Goal: Task Accomplishment & Management: Use online tool/utility

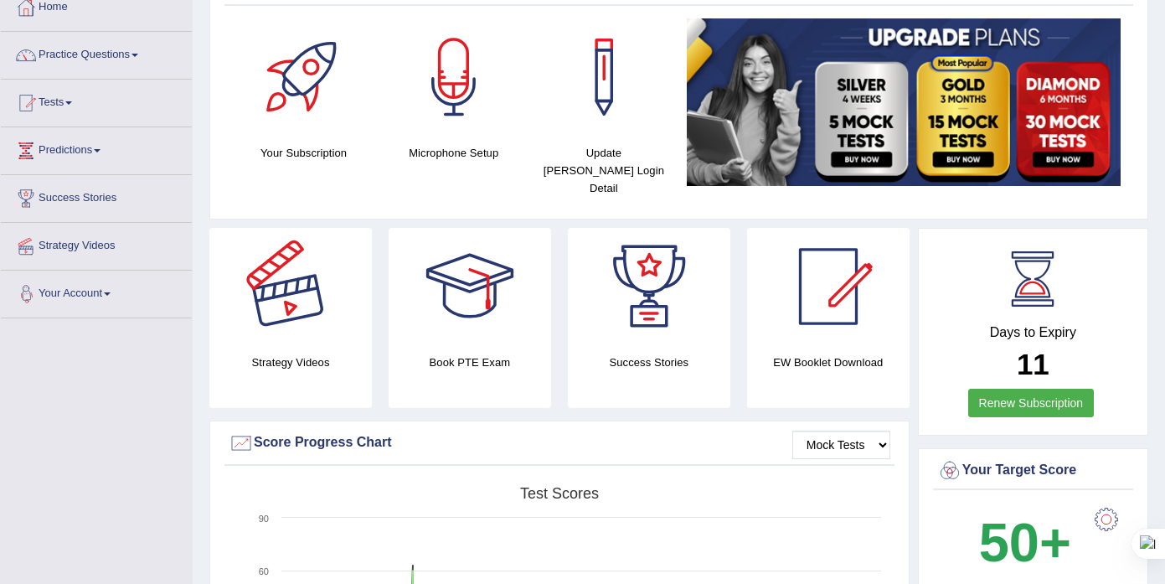
scroll to position [102, 0]
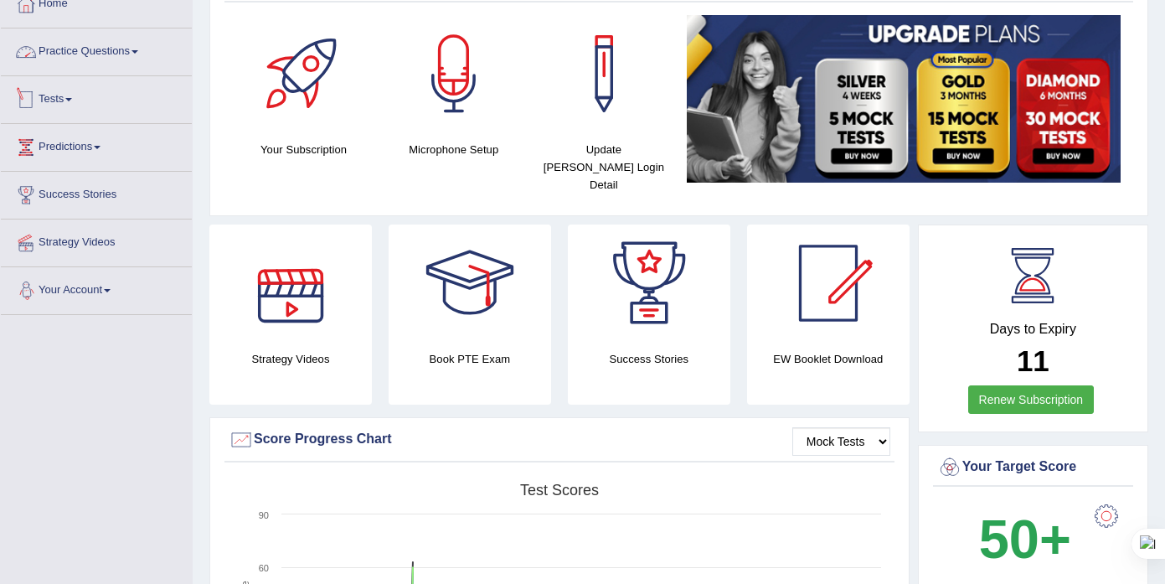
click at [135, 53] on link "Practice Questions" at bounding box center [96, 49] width 191 height 42
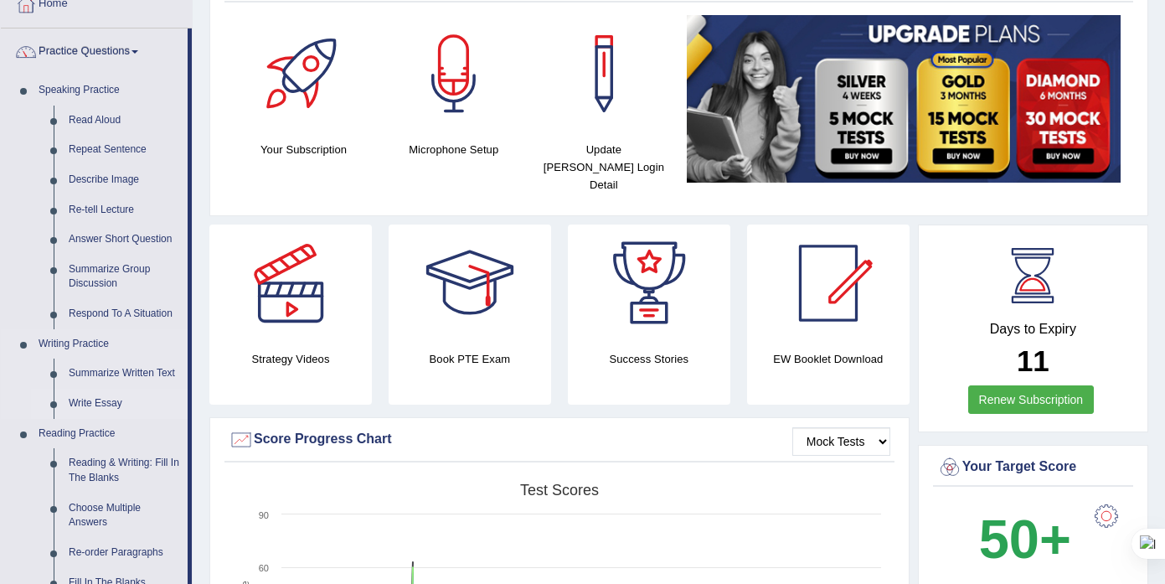
click at [102, 405] on link "Write Essay" at bounding box center [124, 404] width 126 height 30
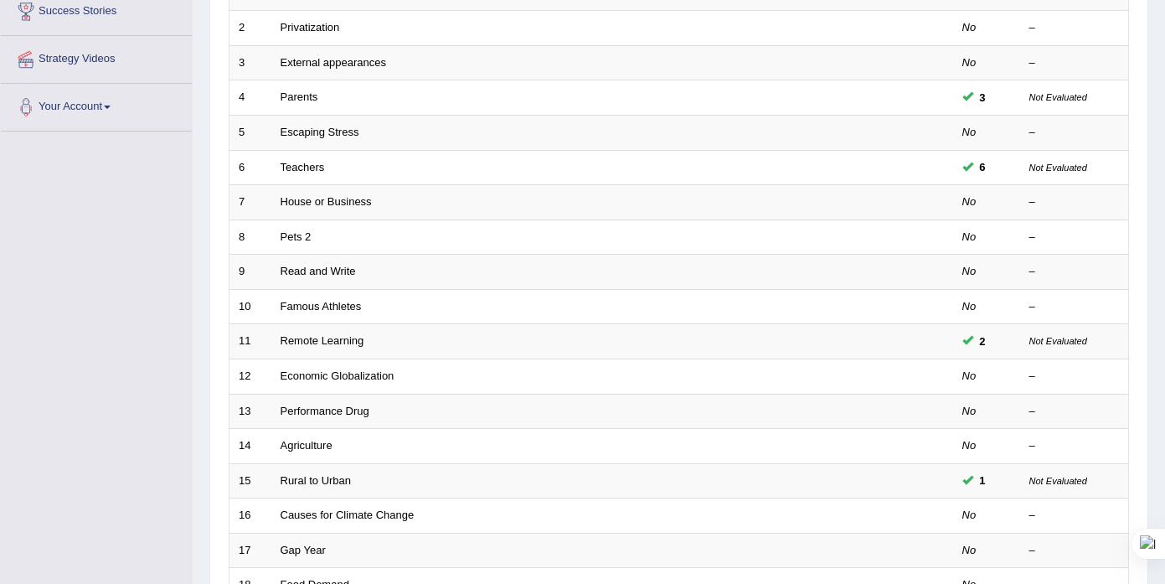
scroll to position [525, 0]
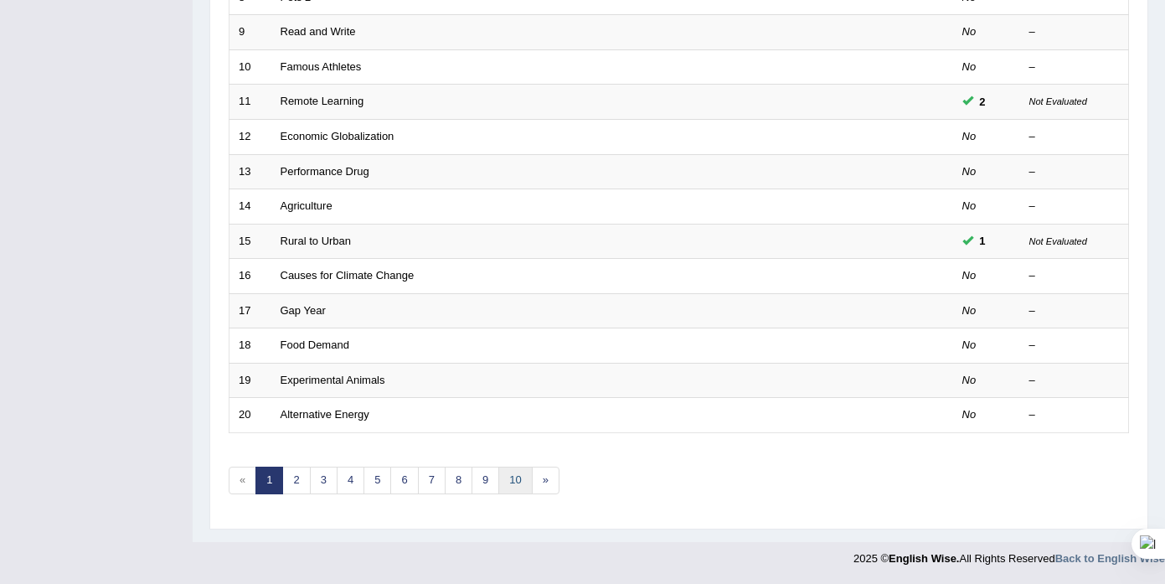
click at [513, 479] on link "10" at bounding box center [515, 481] width 34 height 28
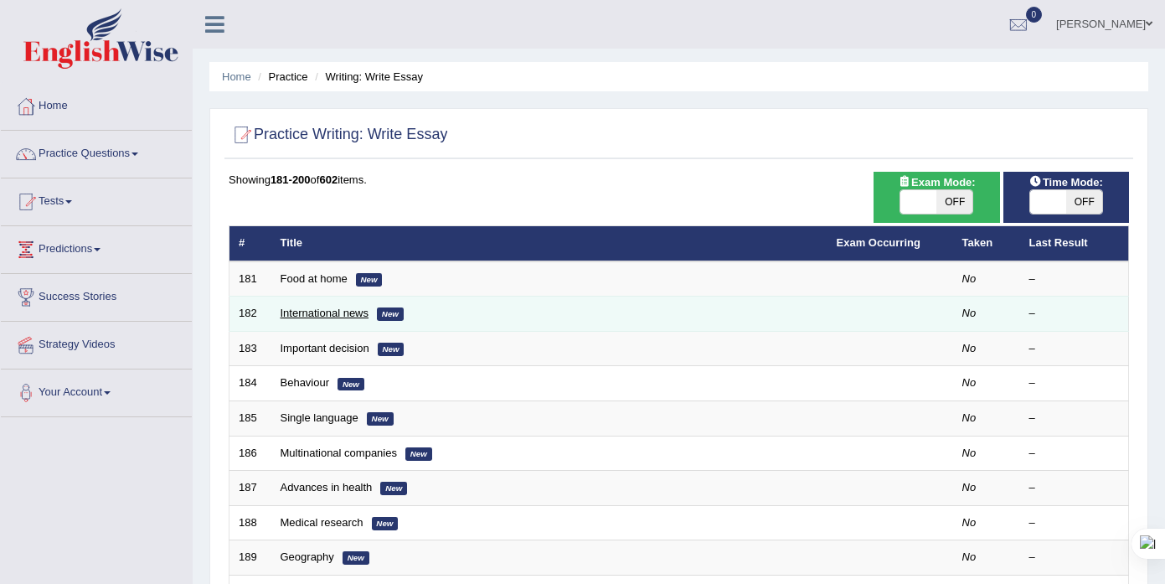
click at [329, 317] on link "International news" at bounding box center [325, 313] width 89 height 13
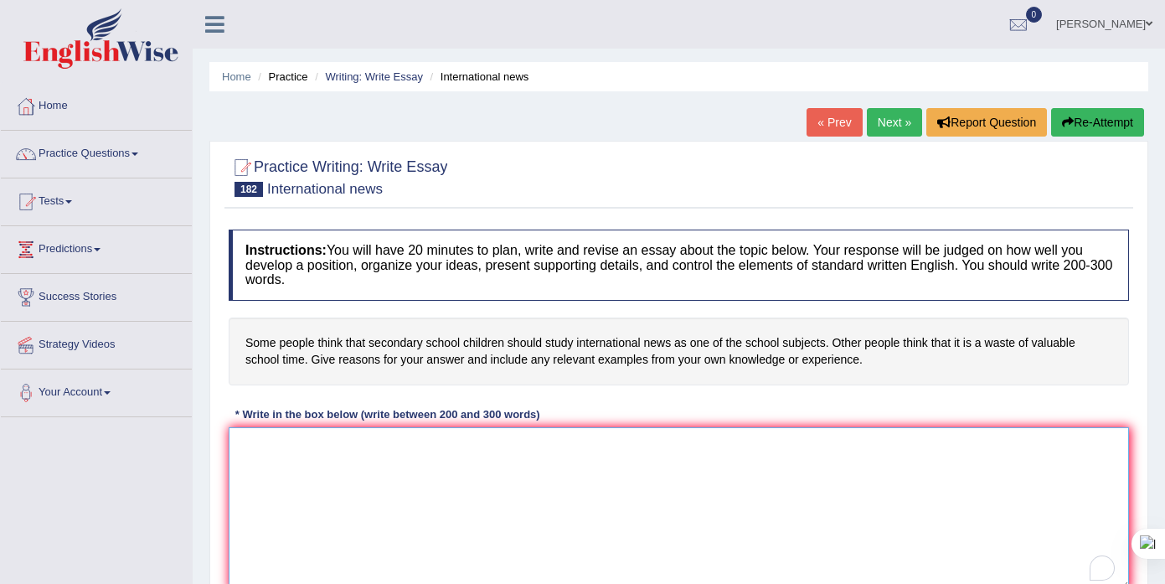
click at [252, 486] on textarea "To enrich screen reader interactions, please activate Accessibility in Grammarl…" at bounding box center [679, 508] width 900 height 162
click at [343, 445] on textarea "This topic has been discussed" at bounding box center [679, 508] width 900 height 162
click at [468, 449] on textarea "This topic has been a subject of discussed" at bounding box center [679, 508] width 900 height 162
click at [591, 431] on textarea "This topic has been a subject of discussion. In my opinion," at bounding box center [679, 508] width 900 height 162
click at [564, 452] on textarea "This topic has been a subject of discussion. In my opinion," at bounding box center [679, 508] width 900 height 162
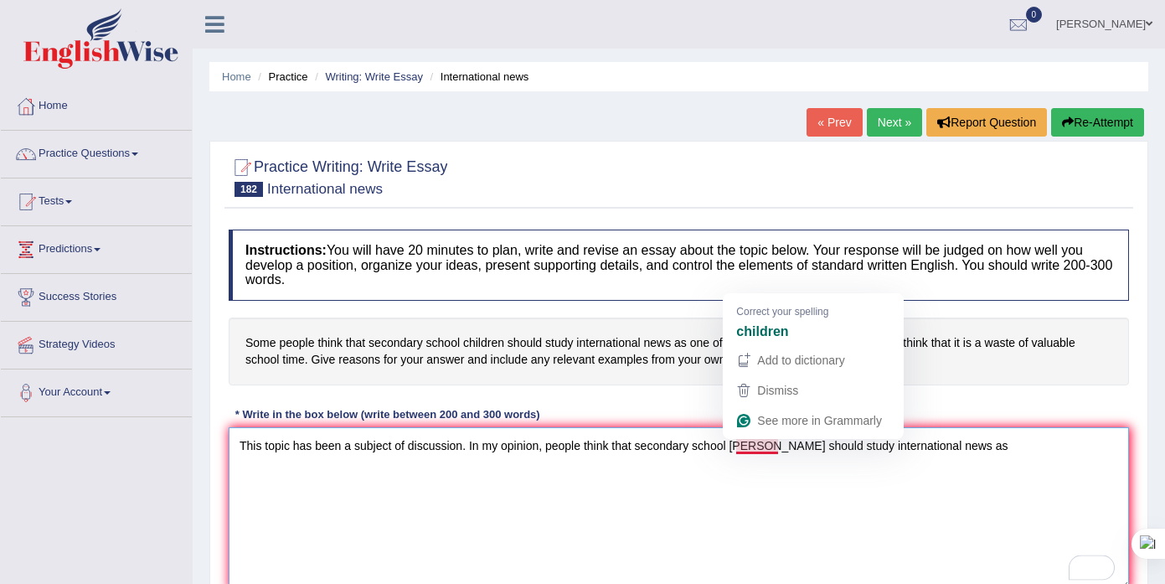
click at [771, 440] on textarea "This topic has been a subject of discussion. In my opinion, people think that s…" at bounding box center [679, 508] width 900 height 162
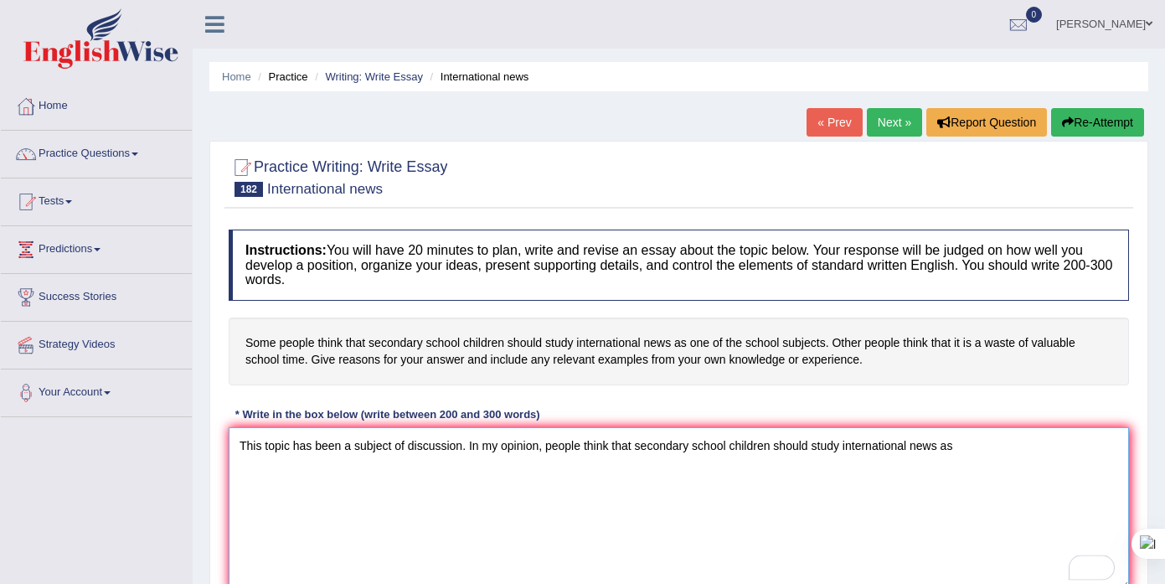
click at [979, 459] on textarea "This topic has been a subject of discussion. In my opinion, people think that s…" at bounding box center [679, 508] width 900 height 162
click at [1107, 436] on textarea "This topic has been a subject of discussion. In my opinion, people think that s…" at bounding box center [679, 508] width 900 height 162
click at [395, 479] on textarea "This topic has been a subject of discussion. In my opinion, people think that s…" at bounding box center [679, 508] width 900 height 162
click at [506, 472] on textarea "This topic has been a subject of discussion. In my opinion, people think that s…" at bounding box center [679, 508] width 900 height 162
click at [503, 468] on textarea "This topic has been a subject of discussion. In my opinion, people think that s…" at bounding box center [679, 508] width 900 height 162
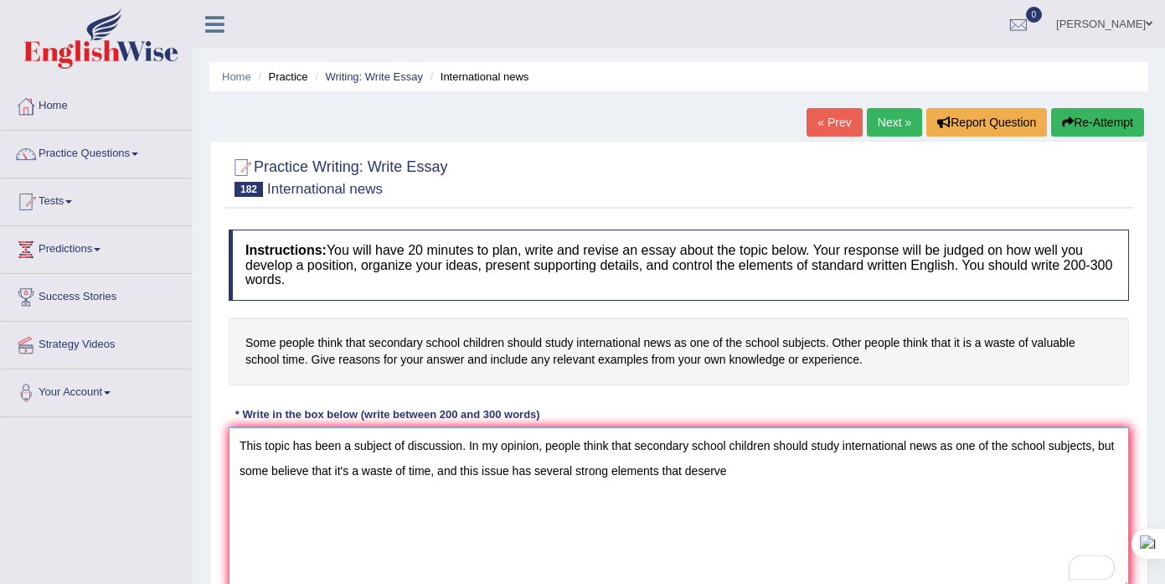
click at [780, 477] on textarea "This topic has been a subject of discussion. In my opinion, people think that s…" at bounding box center [679, 508] width 900 height 162
click at [1051, 468] on textarea "This topic has been a subject of discussion. In my opinion, people think that s…" at bounding box center [679, 508] width 900 height 162
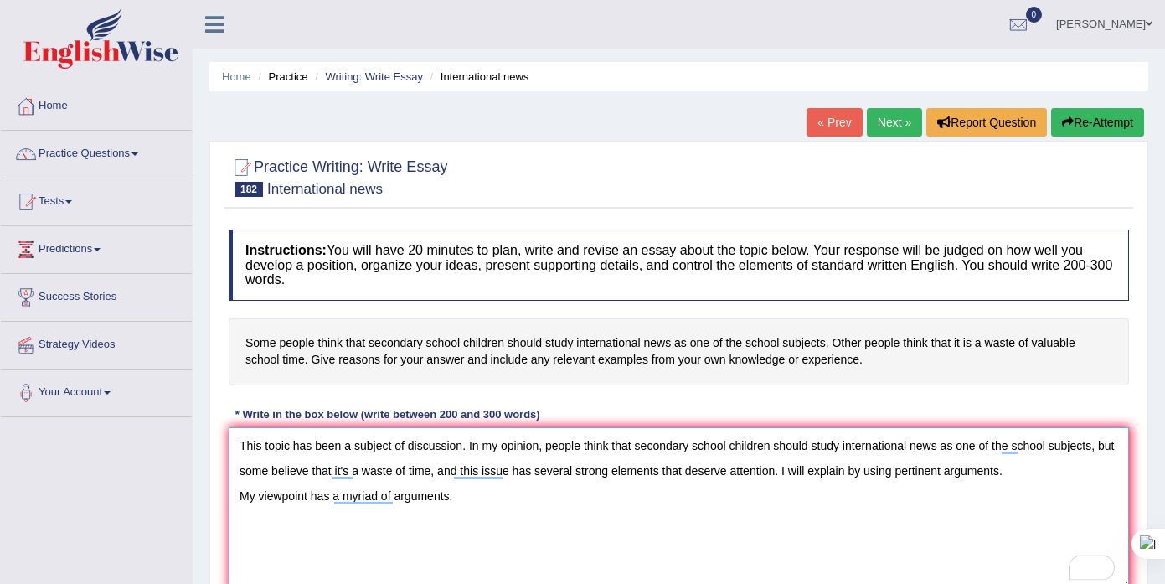
click at [463, 500] on textarea "This topic has been a subject of discussion. In my opinion, people think that s…" at bounding box center [679, 508] width 900 height 162
click at [534, 498] on textarea "This topic has been a subject of discussion. In my opinion, people think that s…" at bounding box center [679, 508] width 900 height 162
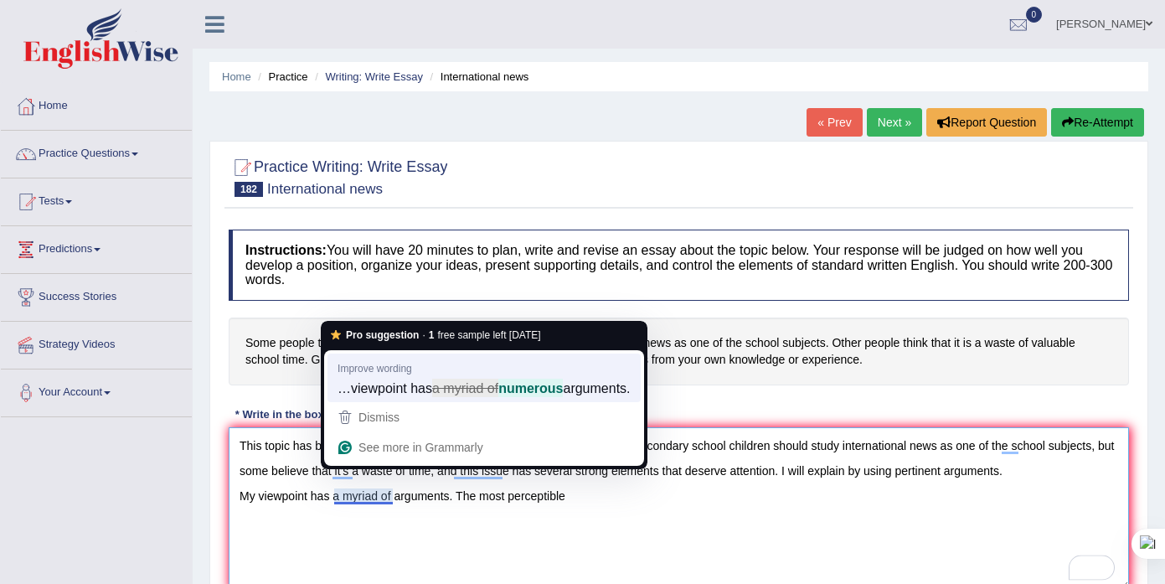
type textarea "This topic has been a subject of discussion. In my opinion, people think that s…"
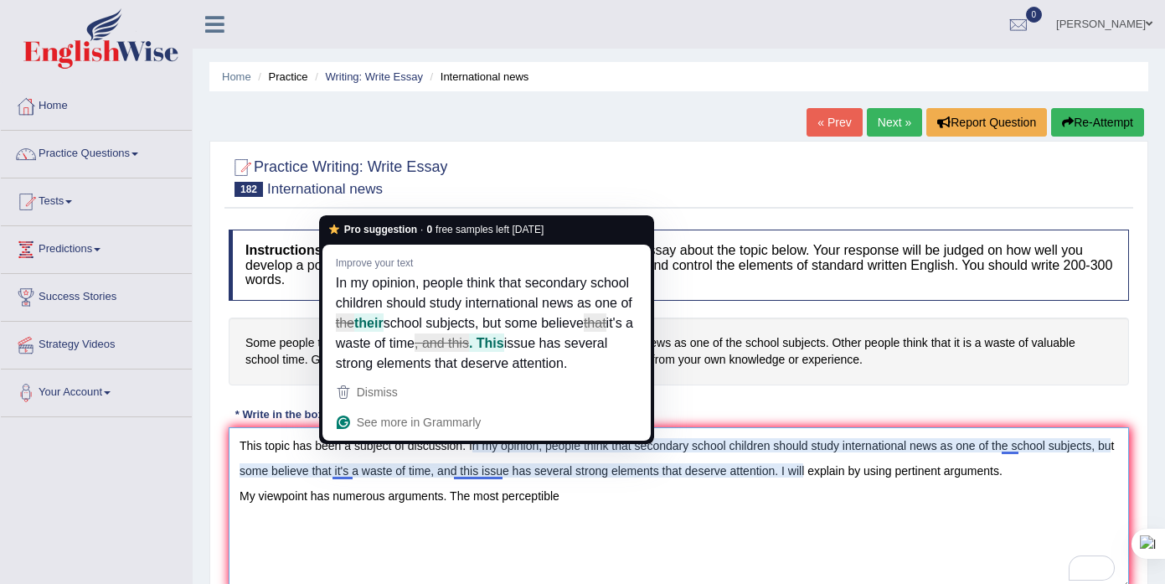
click at [359, 475] on textarea "This topic has been a subject of discussion. In my opinion, people think that s…" at bounding box center [679, 508] width 900 height 162
click at [353, 472] on textarea "This topic has been a subject of discussion. In my opinion, people think that s…" at bounding box center [679, 508] width 900 height 162
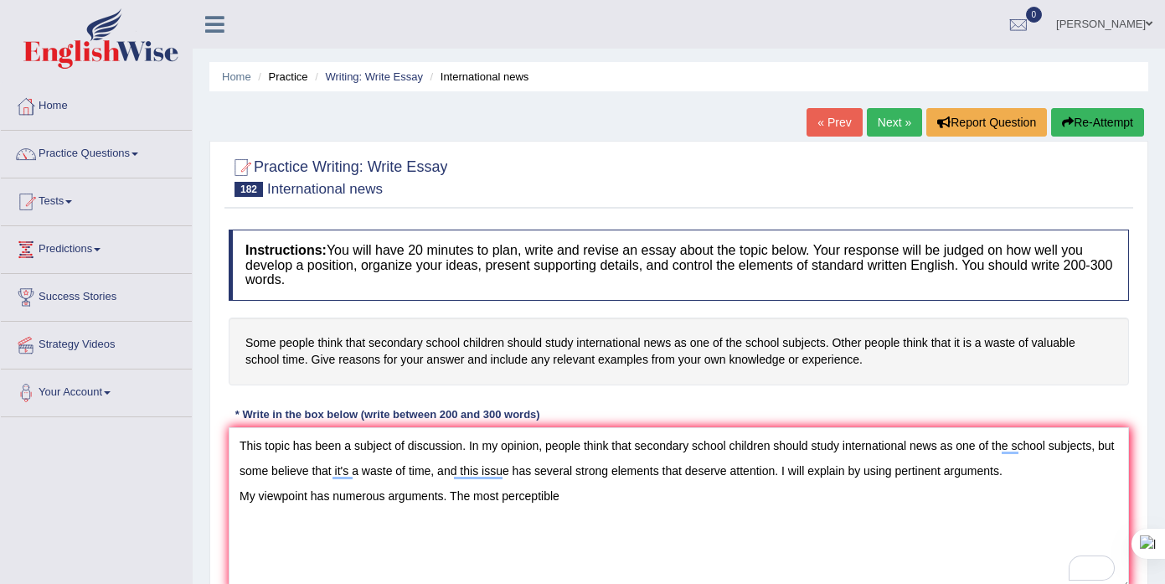
click at [481, 478] on textarea "This topic has been a subject of discussion. In my opinion, people think that s…" at bounding box center [679, 508] width 900 height 162
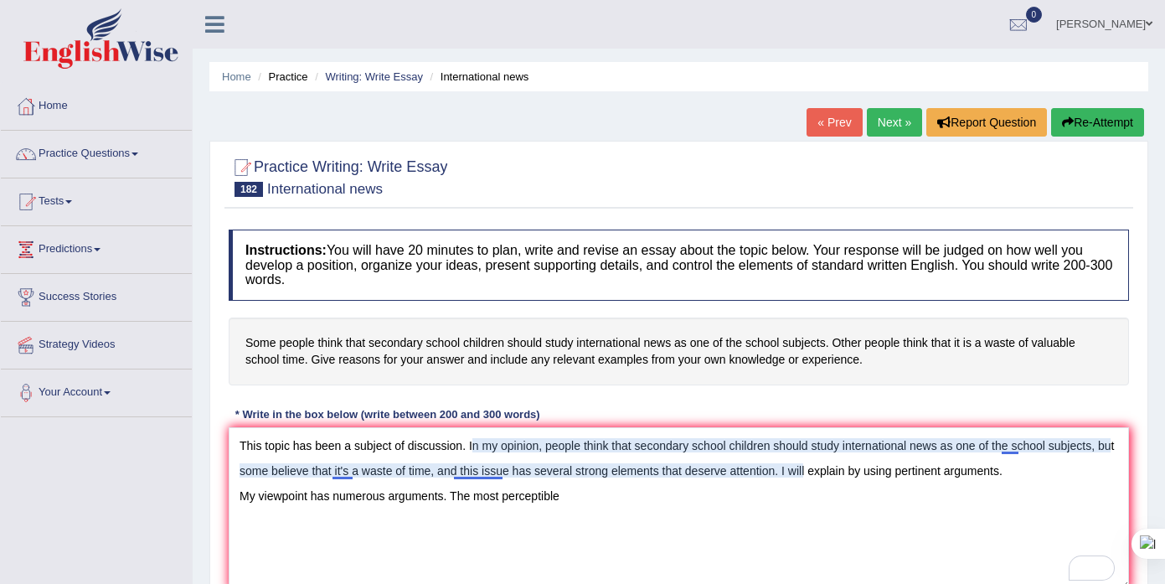
click at [461, 472] on textarea "This topic has been a subject of discussion. In my opinion, people think that s…" at bounding box center [679, 508] width 900 height 162
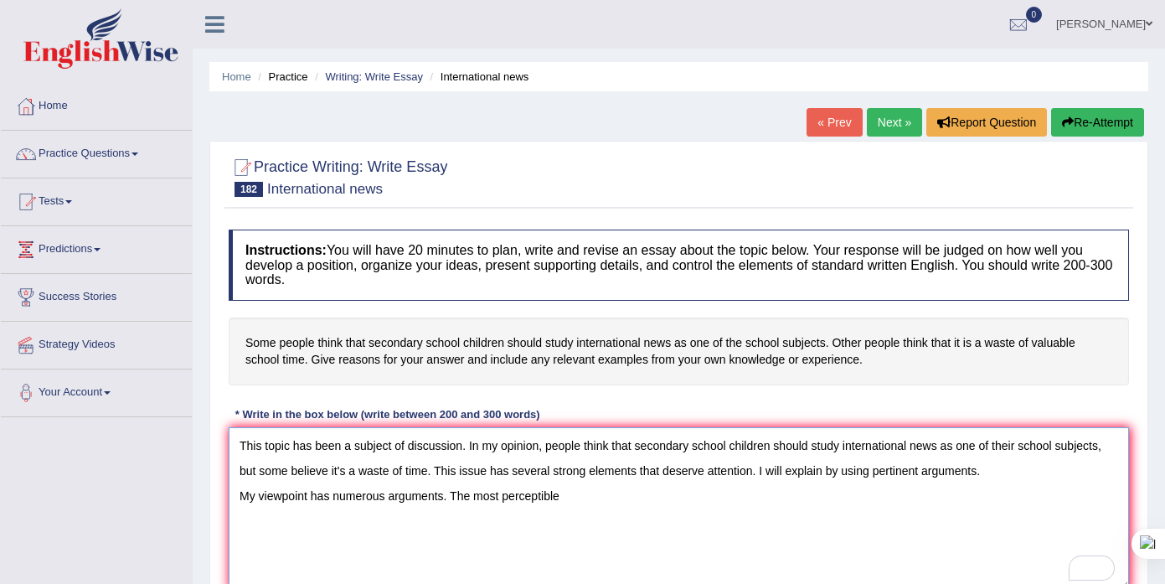
click at [623, 507] on textarea "This topic has been a subject of discussion. In my opinion, people think that s…" at bounding box center [679, 508] width 900 height 162
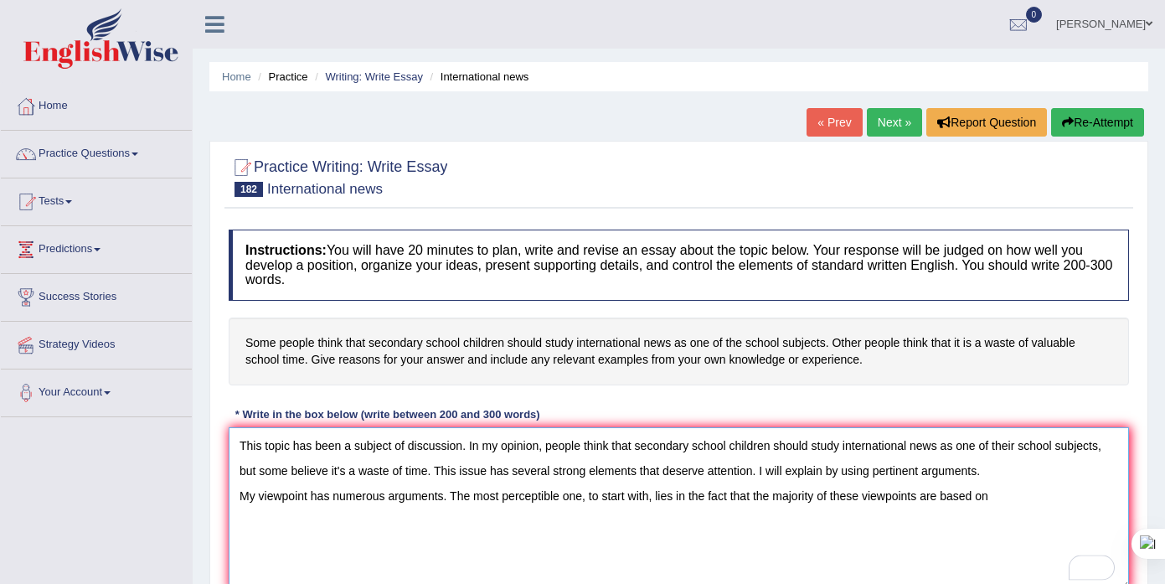
click at [998, 503] on textarea "This topic has been a subject of discussion. In my opinion, people think that s…" at bounding box center [679, 508] width 900 height 162
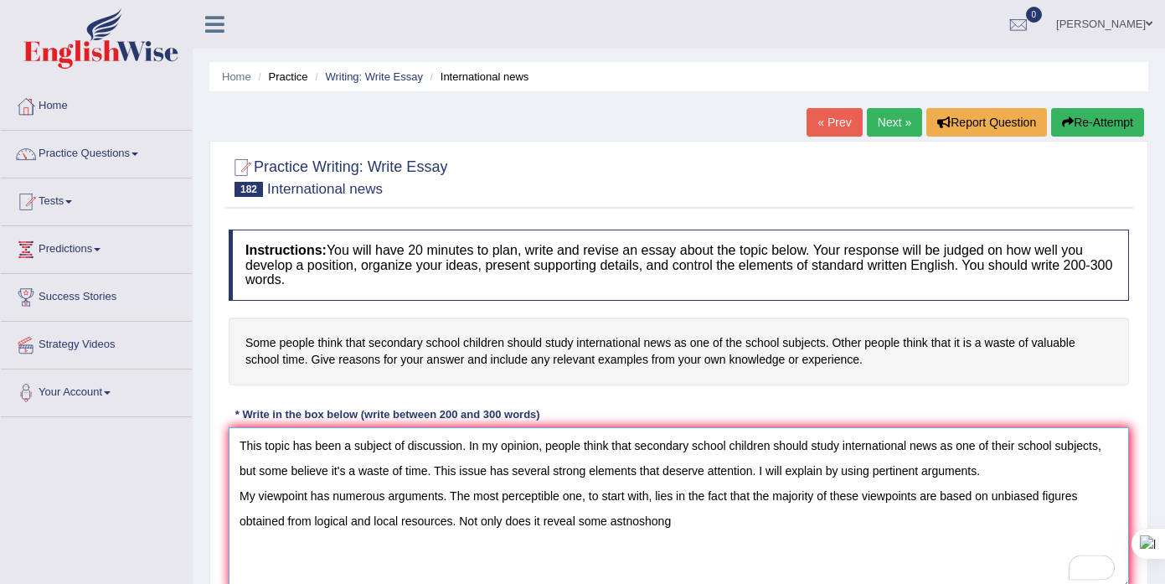
click at [664, 514] on textarea "This topic has been a subject of discussion. In my opinion, people think that s…" at bounding box center [679, 508] width 900 height 162
click at [685, 519] on textarea "This topic has been a subject of discussion. In my opinion, people think that s…" at bounding box center [679, 508] width 900 height 162
click at [926, 514] on textarea "This topic has been a subject of discussion. In my opinion, people think that s…" at bounding box center [679, 508] width 900 height 162
click at [905, 522] on textarea "This topic has been a subject of discussion. In my opinion, people think that s…" at bounding box center [679, 508] width 900 height 162
click at [1061, 524] on textarea "This topic has been a subject of discussion. In my opinion, people think that s…" at bounding box center [679, 508] width 900 height 162
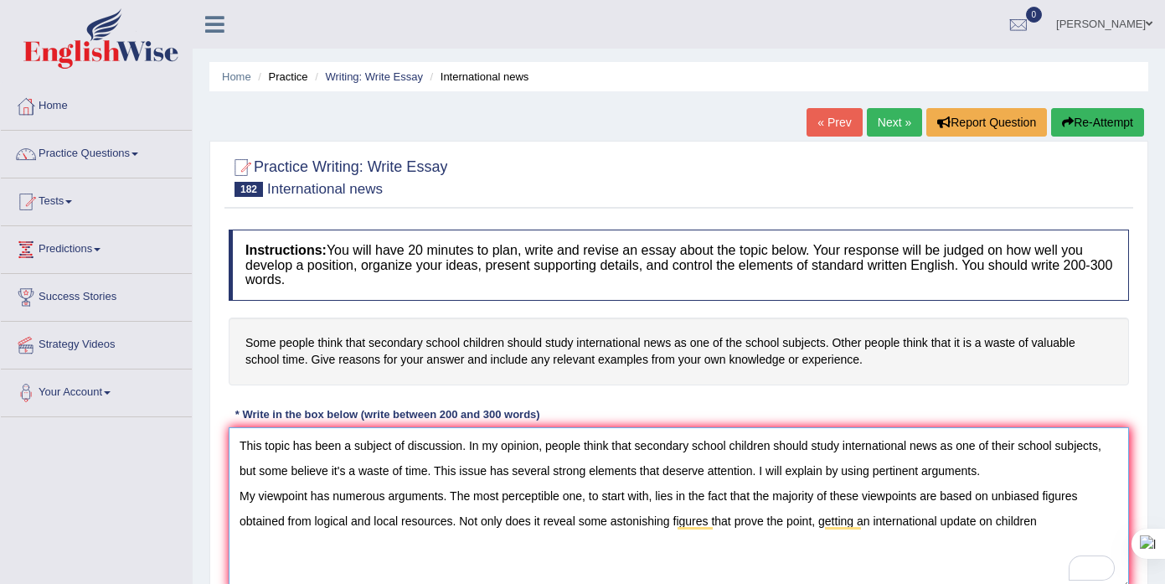
click at [998, 520] on textarea "This topic has been a subject of discussion. In my opinion, people think that s…" at bounding box center [679, 508] width 900 height 162
click at [864, 522] on textarea "This topic has been a subject of discussion. In my opinion, people think that s…" at bounding box center [679, 508] width 900 height 162
click at [945, 524] on textarea "This topic has been a subject of discussion. In my opinion, people think that s…" at bounding box center [679, 508] width 900 height 162
click at [1020, 524] on textarea "This topic has been a subject of discussion. In my opinion, people think that s…" at bounding box center [679, 508] width 900 height 162
drag, startPoint x: 824, startPoint y: 516, endPoint x: 833, endPoint y: 536, distance: 22.1
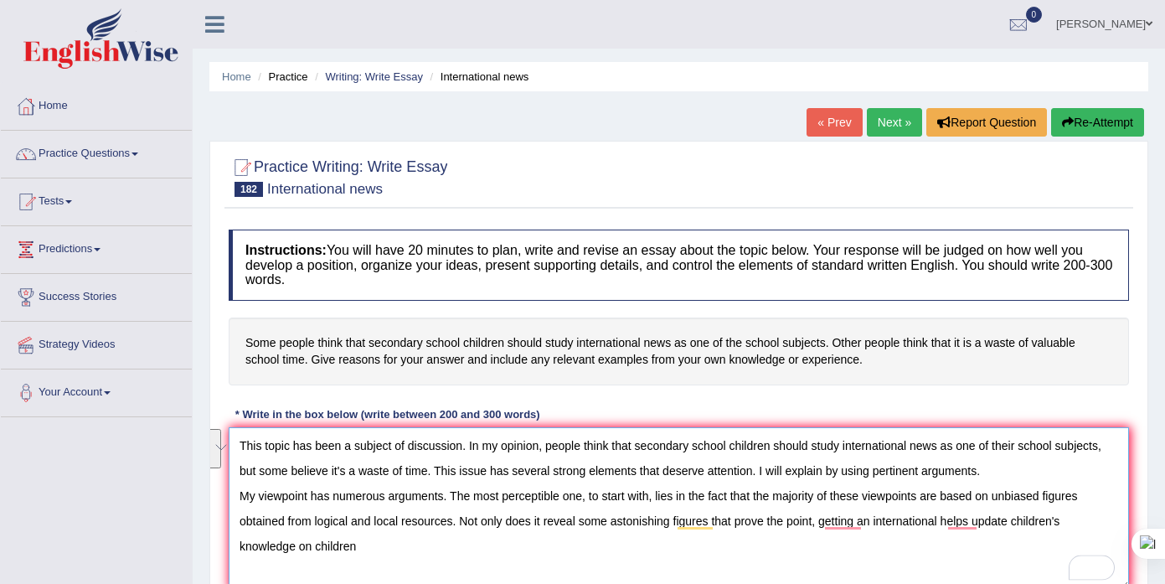
click at [833, 536] on textarea "This topic has been a subject of discussion. In my opinion, people think that s…" at bounding box center [679, 508] width 900 height 162
click at [828, 519] on textarea "This topic has been a subject of discussion. In my opinion, people think that s…" at bounding box center [679, 508] width 900 height 162
click at [1031, 524] on textarea "This topic has been a subject of discussion. In my opinion, people think that s…" at bounding box center [679, 508] width 900 height 162
click at [408, 563] on textarea "This topic has been a subject of discussion. In my opinion, people think that s…" at bounding box center [679, 508] width 900 height 162
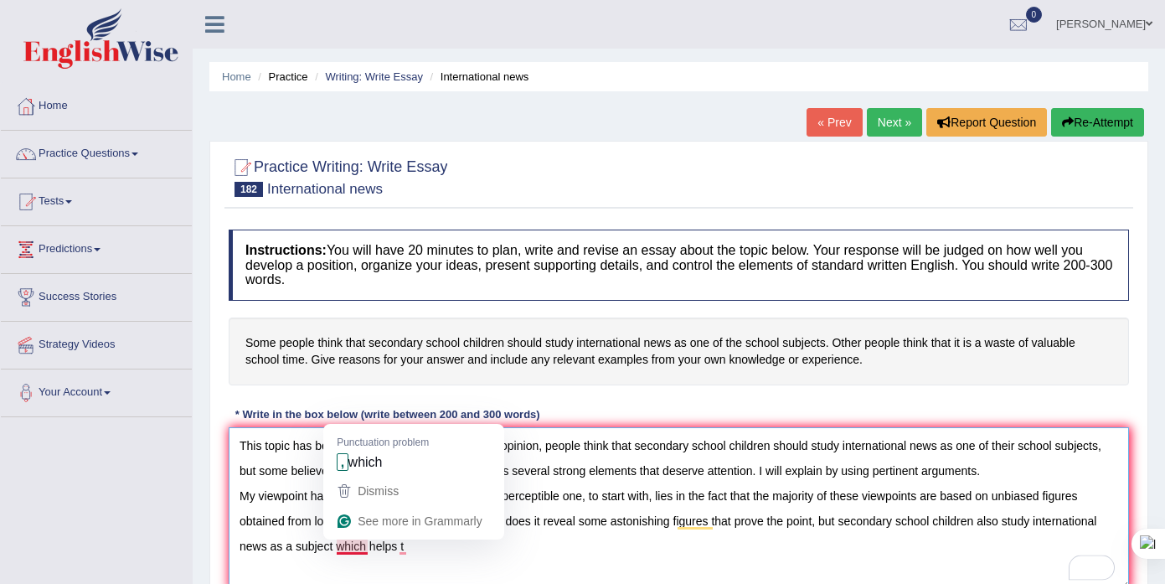
click at [353, 544] on textarea "This topic has been a subject of discussion. In my opinion, people think that s…" at bounding box center [679, 508] width 900 height 162
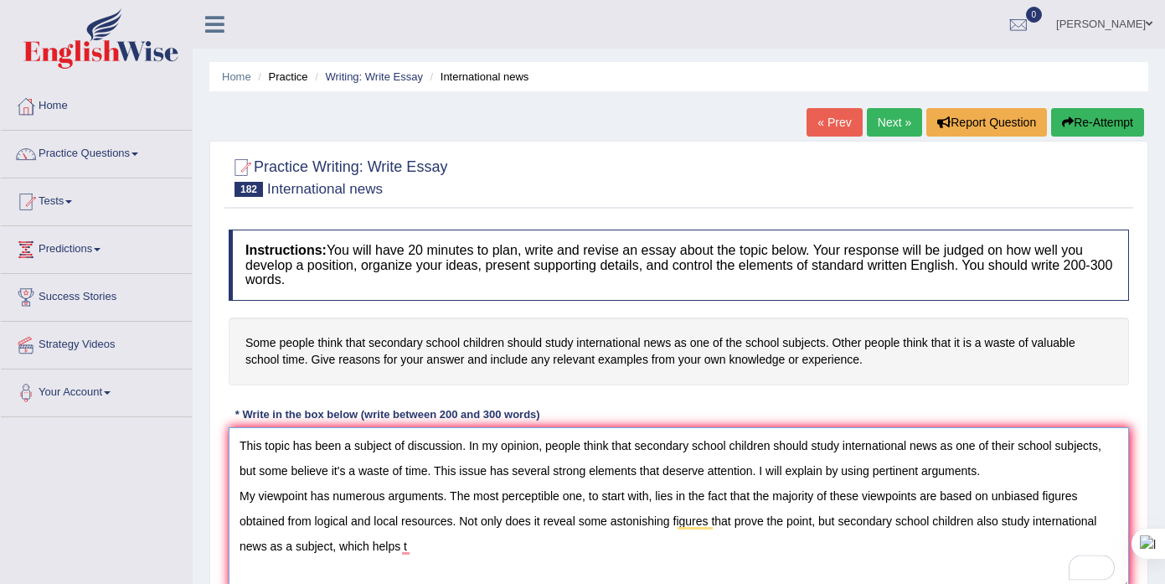
click at [446, 545] on textarea "This topic has been a subject of discussion. In my opinion, people think that s…" at bounding box center [679, 508] width 900 height 162
click at [529, 548] on textarea "This topic has been a subject of discussion. In my opinion, people think that s…" at bounding box center [679, 508] width 900 height 162
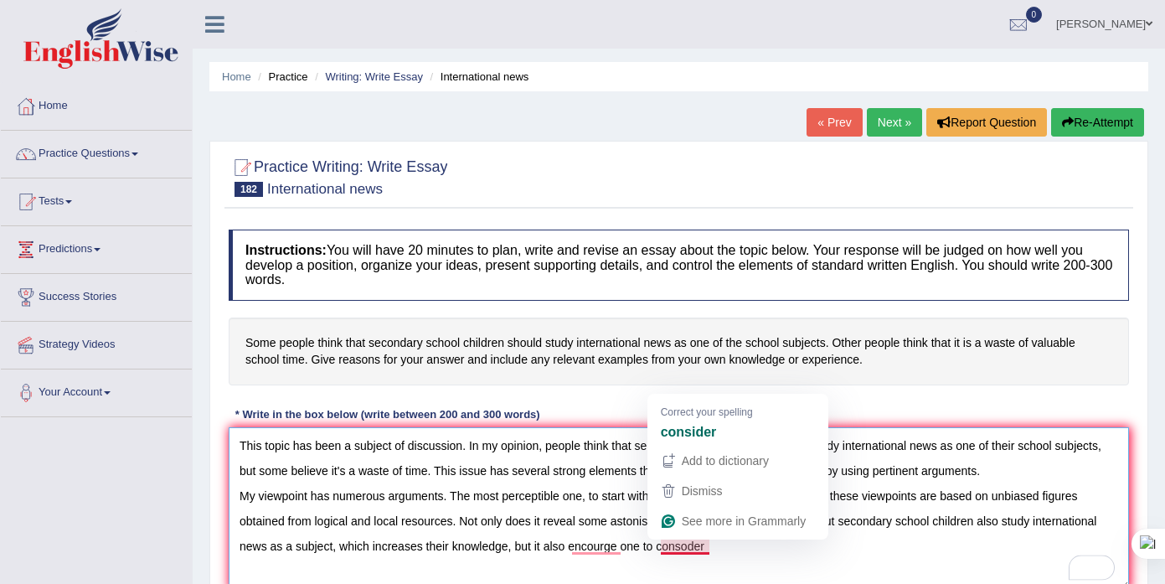
click at [694, 545] on textarea "This topic has been a subject of discussion. In my opinion, people think that s…" at bounding box center [679, 508] width 900 height 162
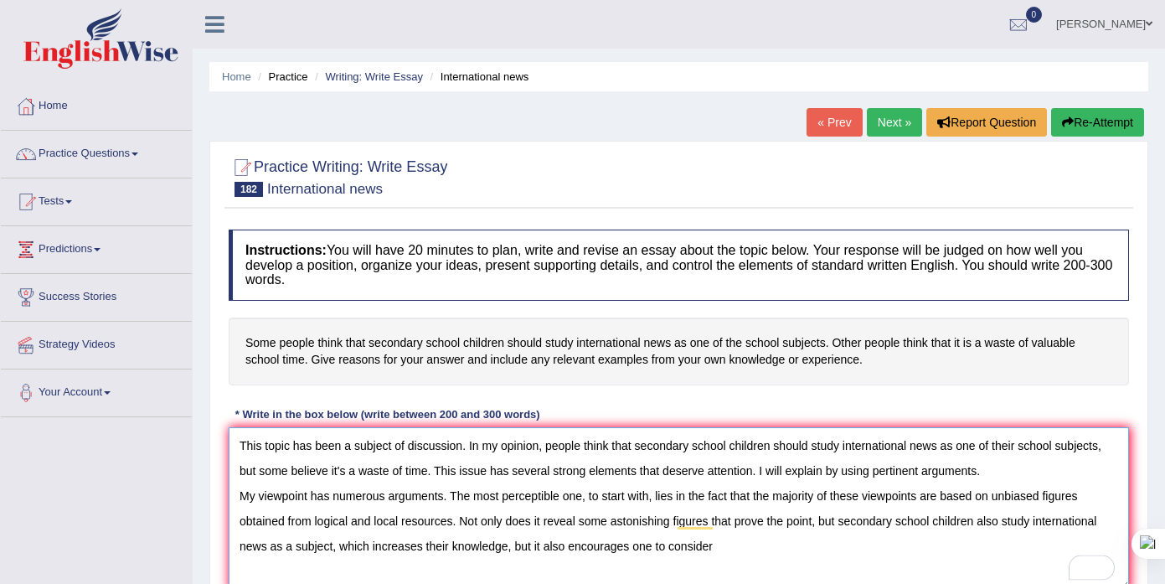
click at [766, 552] on textarea "This topic has been a subject of discussion. In my opinion, people think that s…" at bounding box center [679, 508] width 900 height 162
click at [808, 570] on textarea "This topic has been a subject of discussion. In my opinion, people think that s…" at bounding box center [679, 508] width 900 height 162
click at [953, 533] on textarea "This topic has been a subject of discussion. In my opinion, people think that s…" at bounding box center [679, 508] width 900 height 162
click at [952, 547] on textarea "This topic has been a subject of discussion. In my opinion, people think that s…" at bounding box center [679, 508] width 900 height 162
type textarea "This topic has been a subject of discussion. In my opinion, people think that s…"
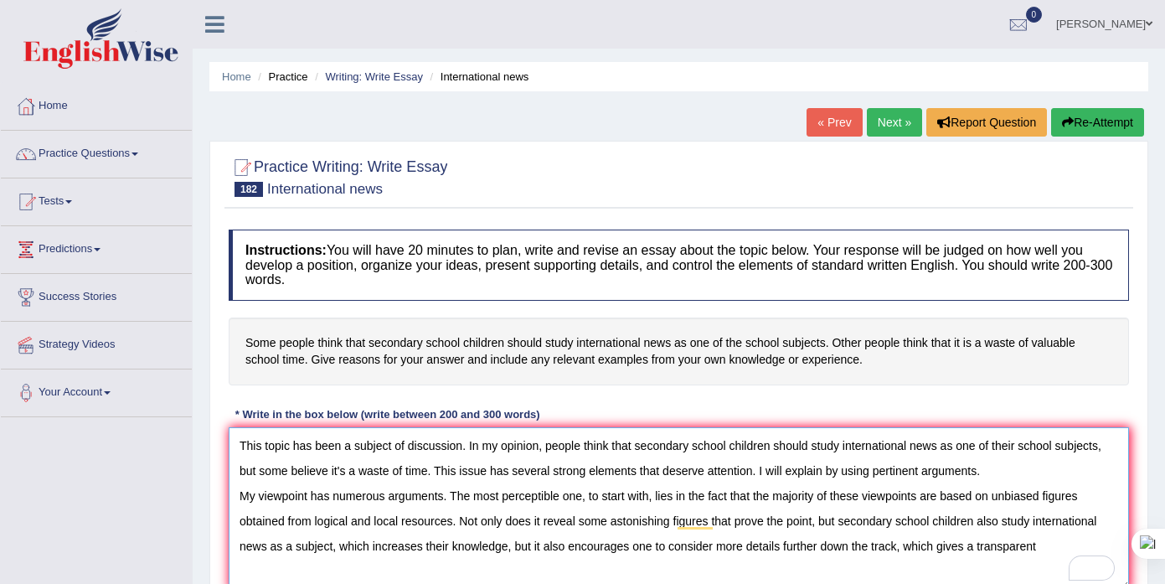
click at [1061, 558] on textarea "This topic has been a subject of discussion. In my opinion, people think that s…" at bounding box center [679, 508] width 900 height 162
drag, startPoint x: 549, startPoint y: 445, endPoint x: 1112, endPoint y: 446, distance: 563.7
click at [1112, 446] on textarea "This topic has been a subject of discussion. In my opinion, people think that s…" at bounding box center [679, 508] width 900 height 162
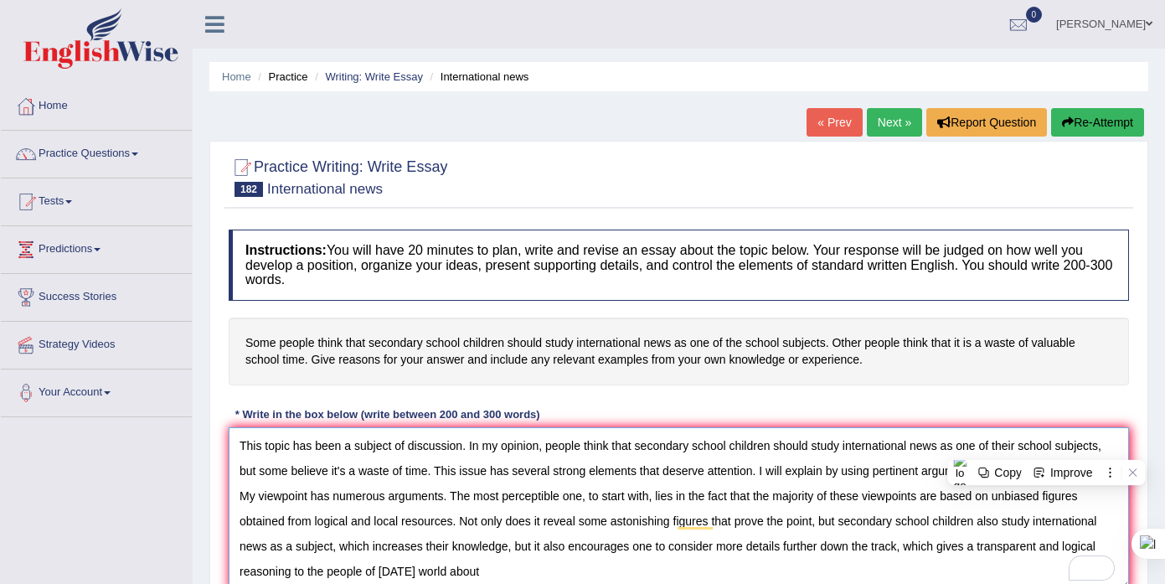
click at [622, 551] on textarea "This topic has been a subject of discussion. In my opinion, people think that s…" at bounding box center [679, 508] width 900 height 162
click at [573, 571] on textarea "This topic has been a subject of discussion. In my opinion, people think that s…" at bounding box center [679, 508] width 900 height 162
paste textarea "people think that secondary school children should study international news as …"
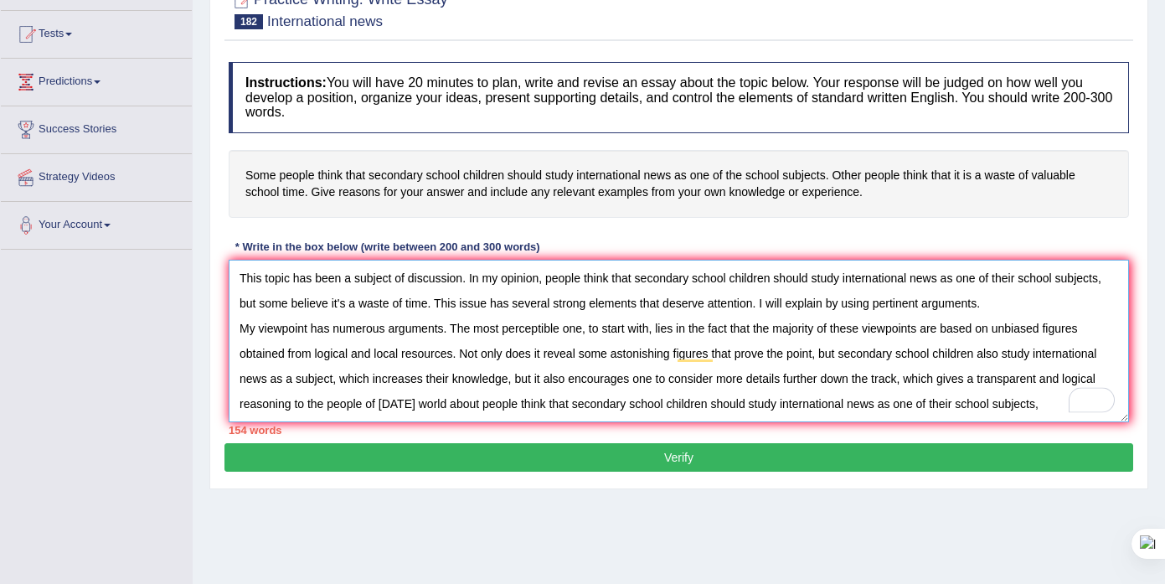
scroll to position [168, 0]
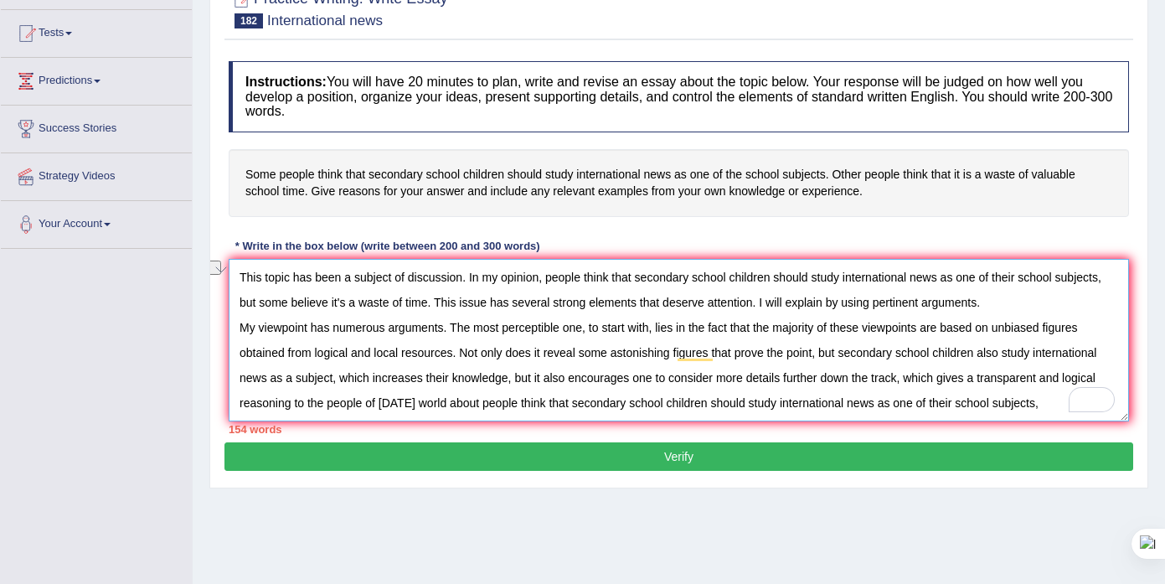
drag, startPoint x: 490, startPoint y: 405, endPoint x: 580, endPoint y: 415, distance: 90.2
click at [580, 415] on textarea "This topic has been a subject of discussion. In my opinion, people think that s…" at bounding box center [679, 340] width 900 height 162
drag, startPoint x: 575, startPoint y: 406, endPoint x: 489, endPoint y: 395, distance: 87.1
click at [488, 395] on textarea "This topic has been a subject of discussion. In my opinion, people think that s…" at bounding box center [679, 340] width 900 height 162
click at [972, 405] on textarea "This topic has been a subject of discussion. In my opinion, people think that s…" at bounding box center [679, 340] width 900 height 162
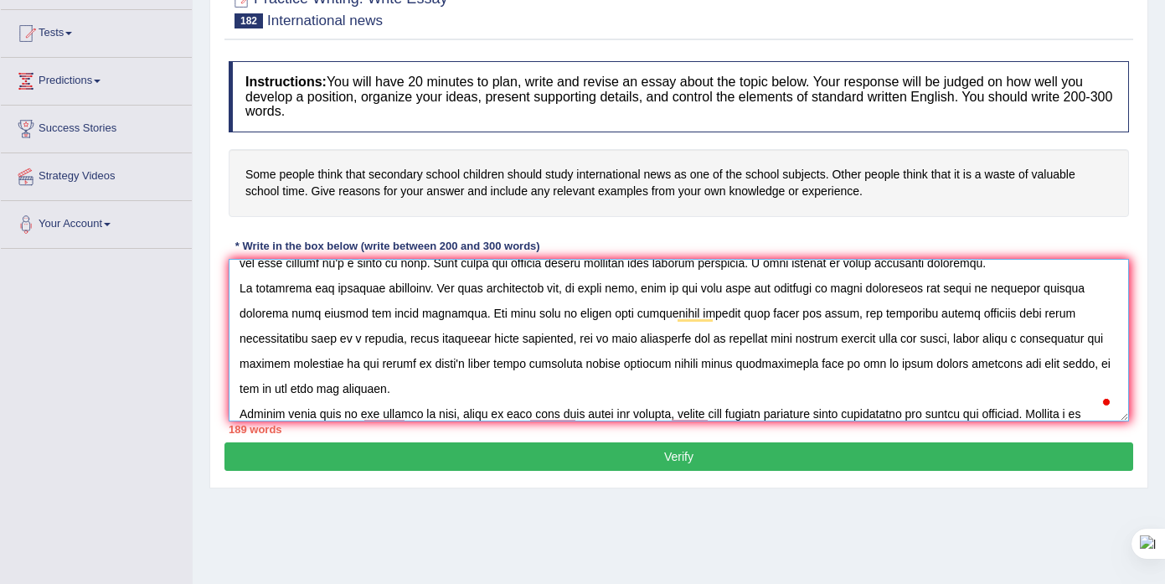
scroll to position [64, 0]
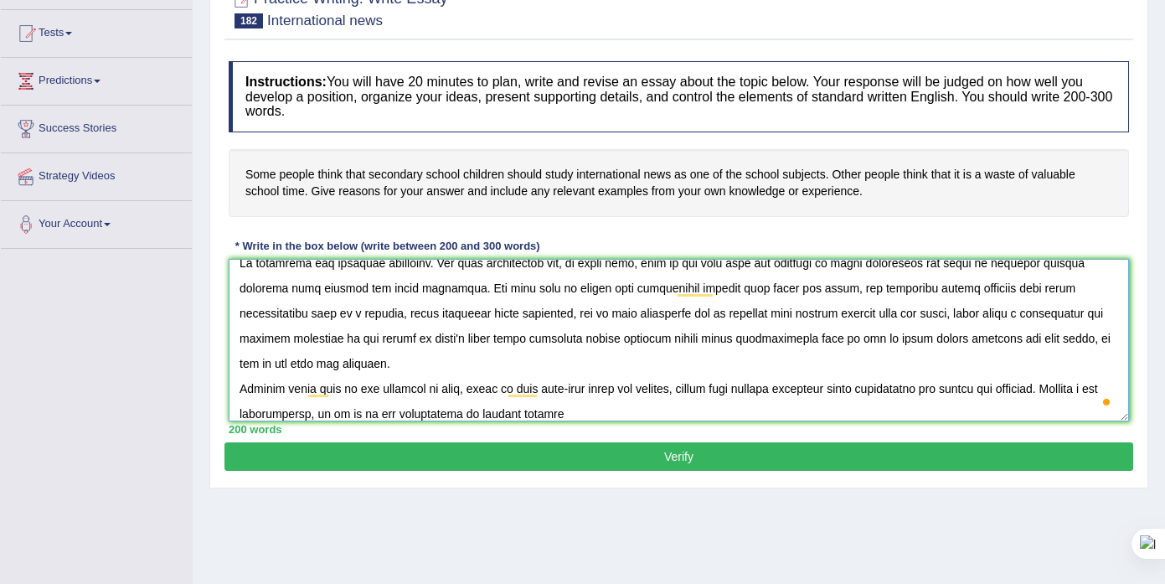
click at [624, 416] on textarea "To enrich screen reader interactions, please activate Accessibility in Grammarl…" at bounding box center [679, 340] width 900 height 162
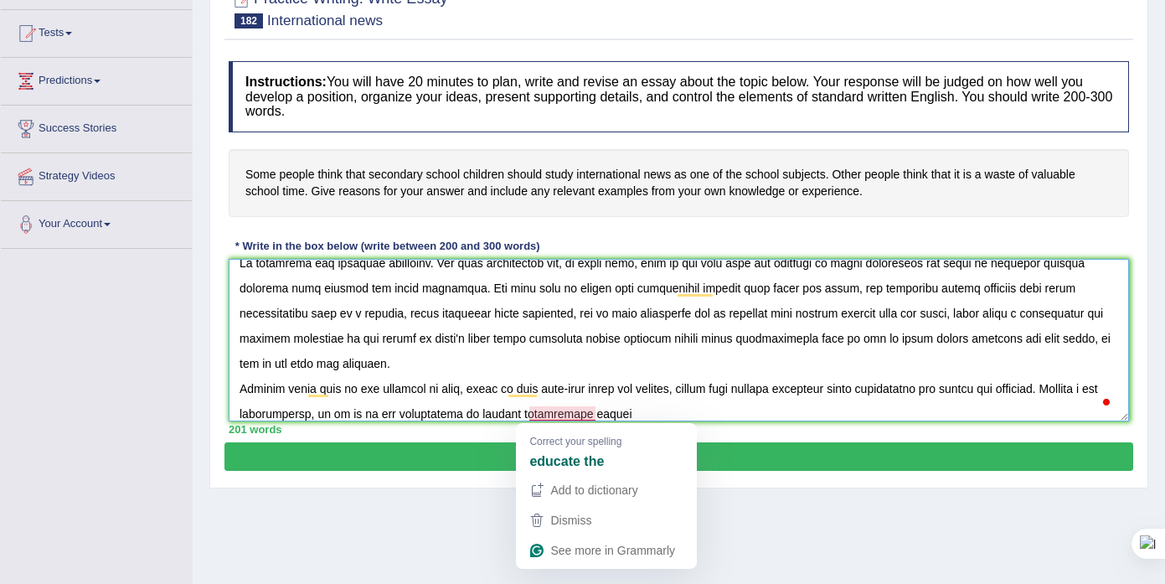
click at [578, 413] on textarea "To enrich screen reader interactions, please activate Accessibility in Grammarl…" at bounding box center [679, 340] width 900 height 162
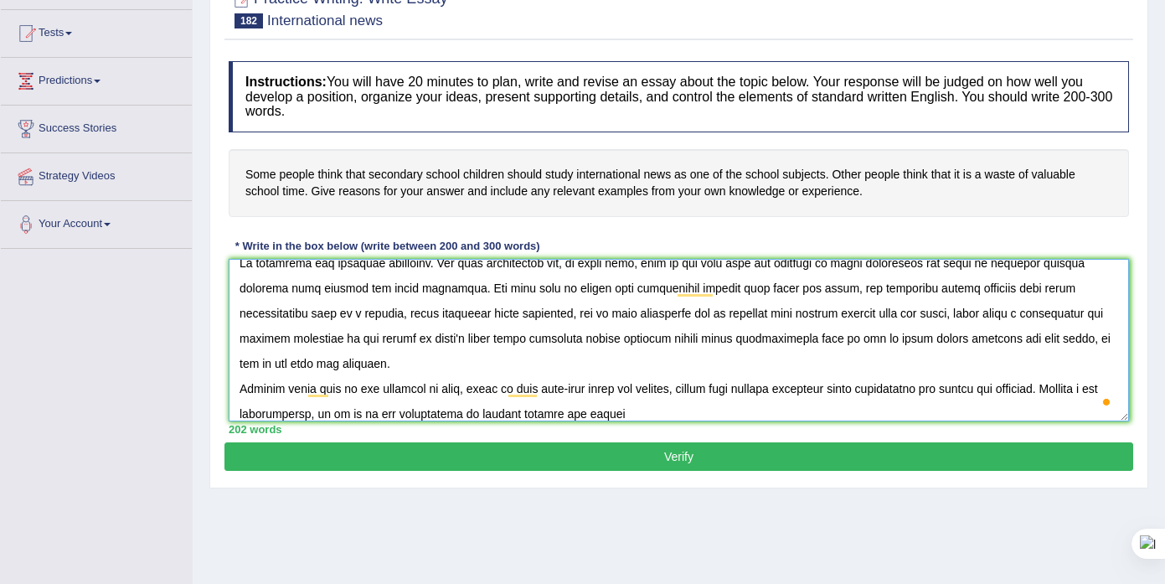
click at [649, 416] on textarea "To enrich screen reader interactions, please activate Accessibility in Grammarl…" at bounding box center [679, 340] width 900 height 162
click at [895, 411] on textarea "To enrich screen reader interactions, please activate Accessibility in Grammarl…" at bounding box center [679, 340] width 900 height 162
click at [893, 412] on textarea "To enrich screen reader interactions, please activate Accessibility in Grammarl…" at bounding box center [679, 340] width 900 height 162
click at [930, 417] on textarea "To enrich screen reader interactions, please activate Accessibility in Grammarl…" at bounding box center [679, 340] width 900 height 162
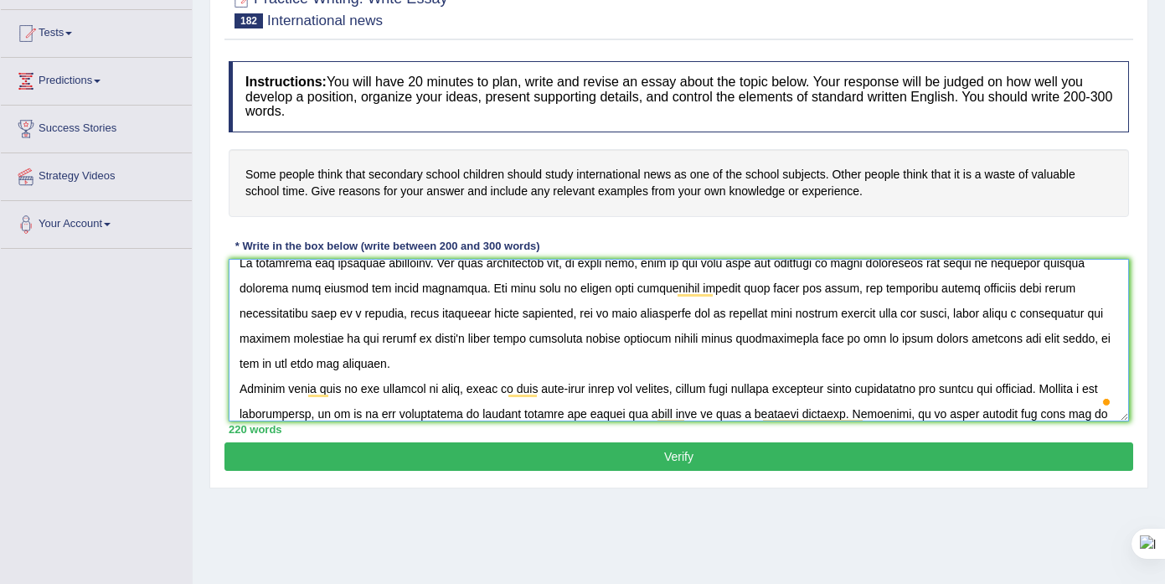
scroll to position [90, 0]
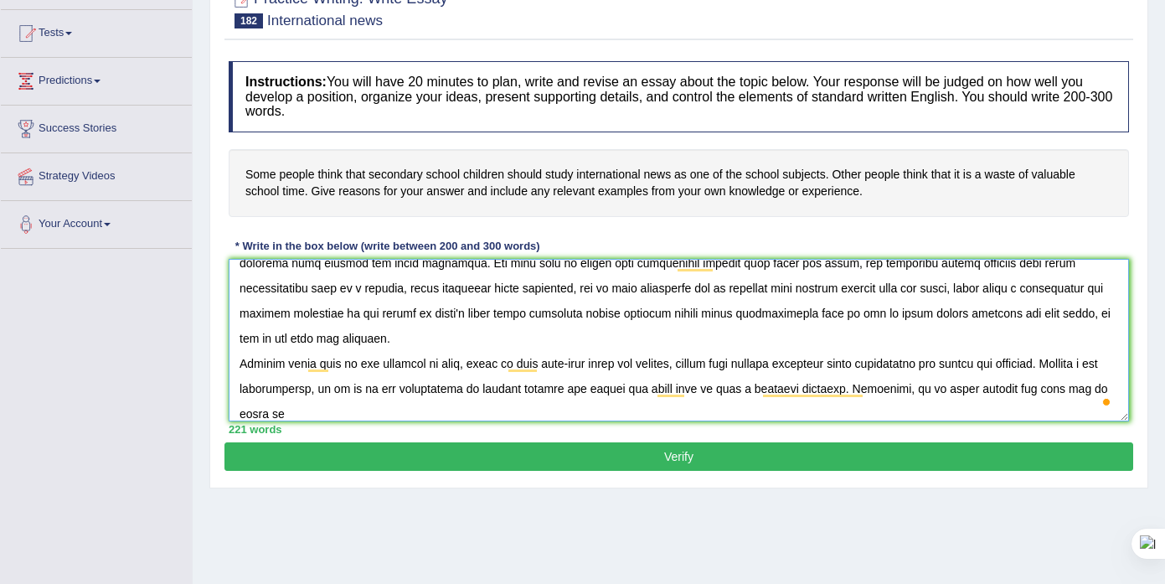
paste textarea "people think that secondary school children should study international news as …"
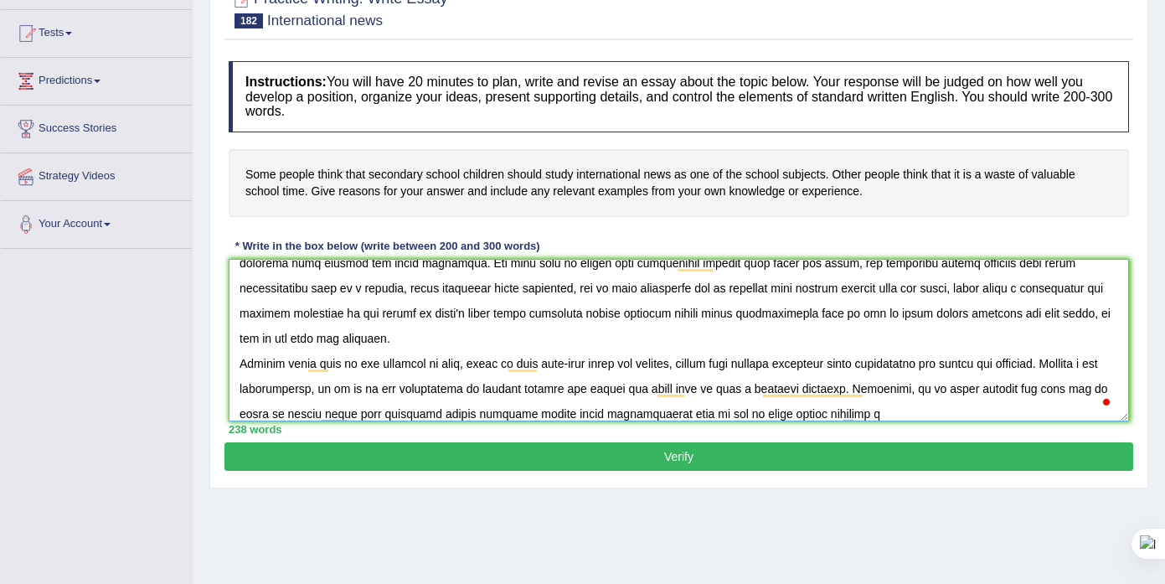
click at [551, 415] on textarea "To enrich screen reader interactions, please activate Accessibility in Grammarl…" at bounding box center [679, 340] width 900 height 162
click at [877, 417] on textarea "To enrich screen reader interactions, please activate Accessibility in Grammarl…" at bounding box center [679, 340] width 900 height 162
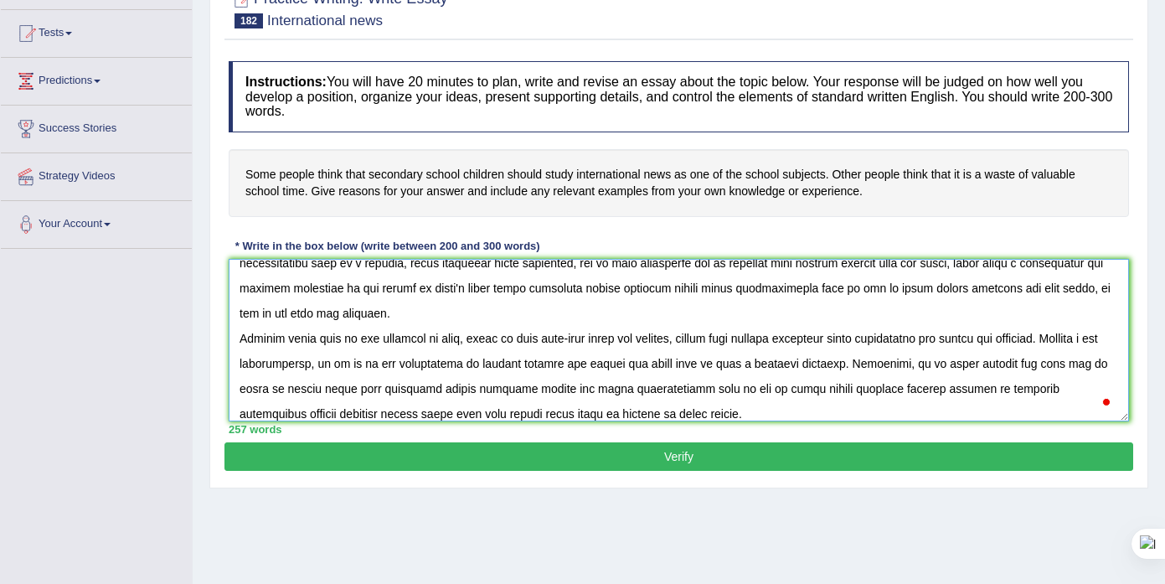
scroll to position [140, 0]
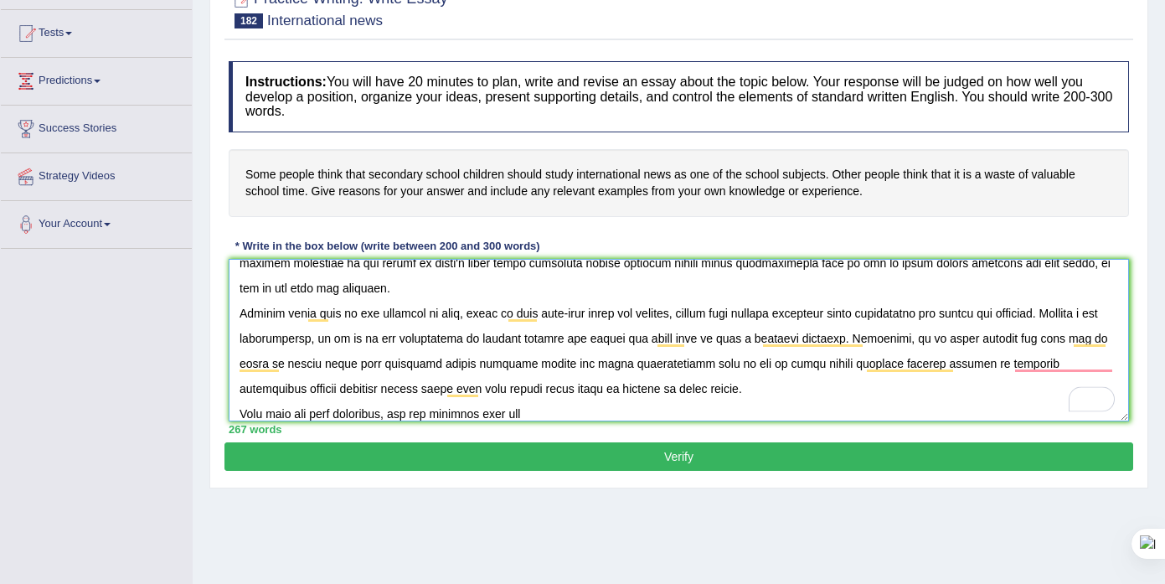
paste textarea "people think that secondary school children should study international news as …"
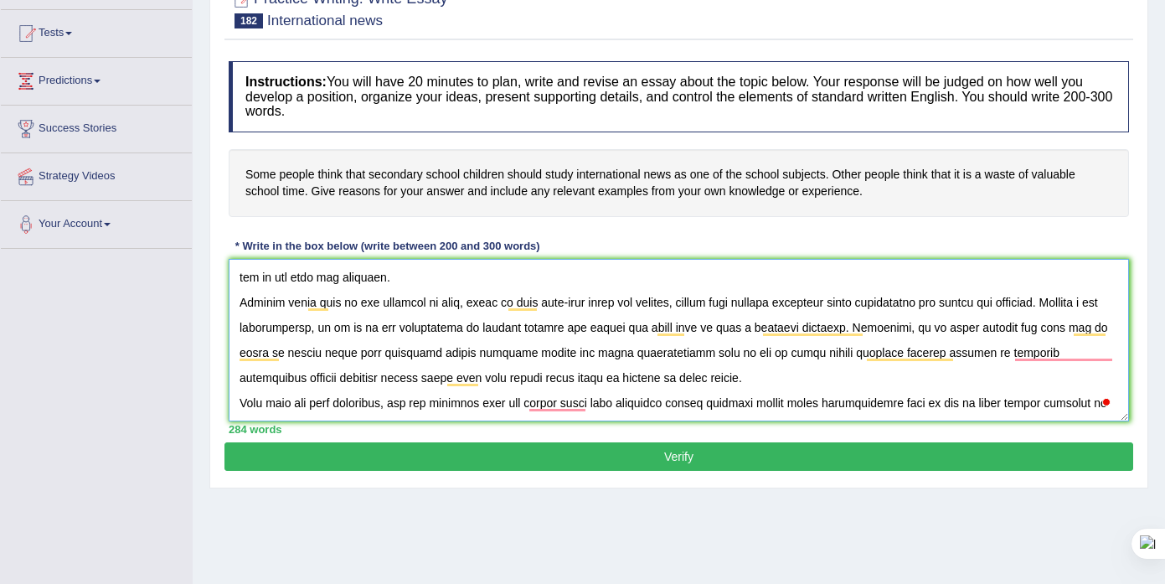
scroll to position [165, 0]
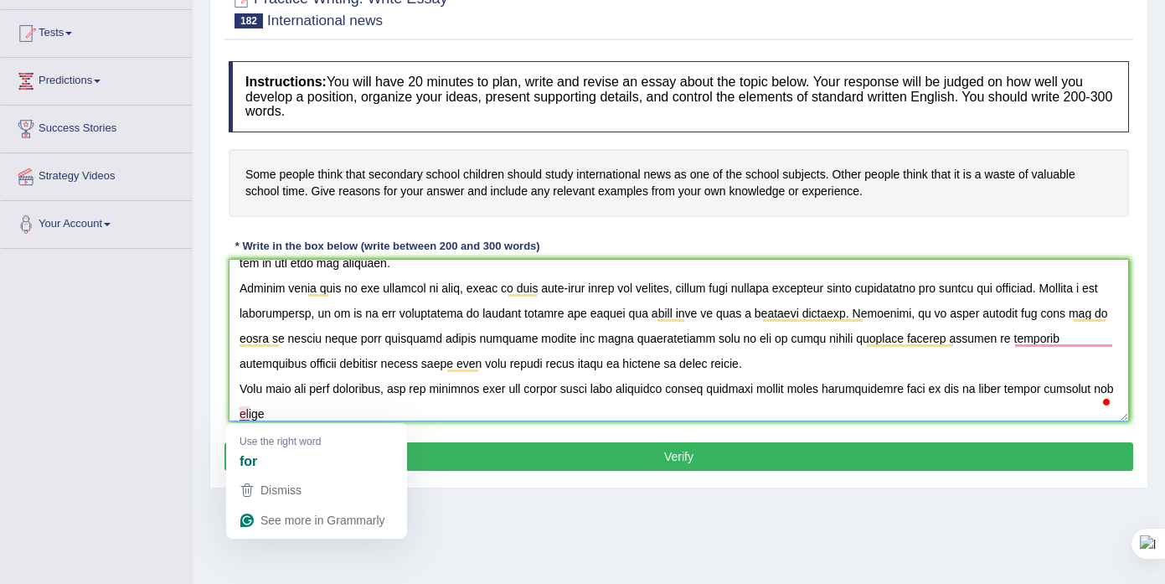
click at [246, 407] on textarea "To enrich screen reader interactions, please activate Accessibility in Grammarl…" at bounding box center [679, 340] width 900 height 162
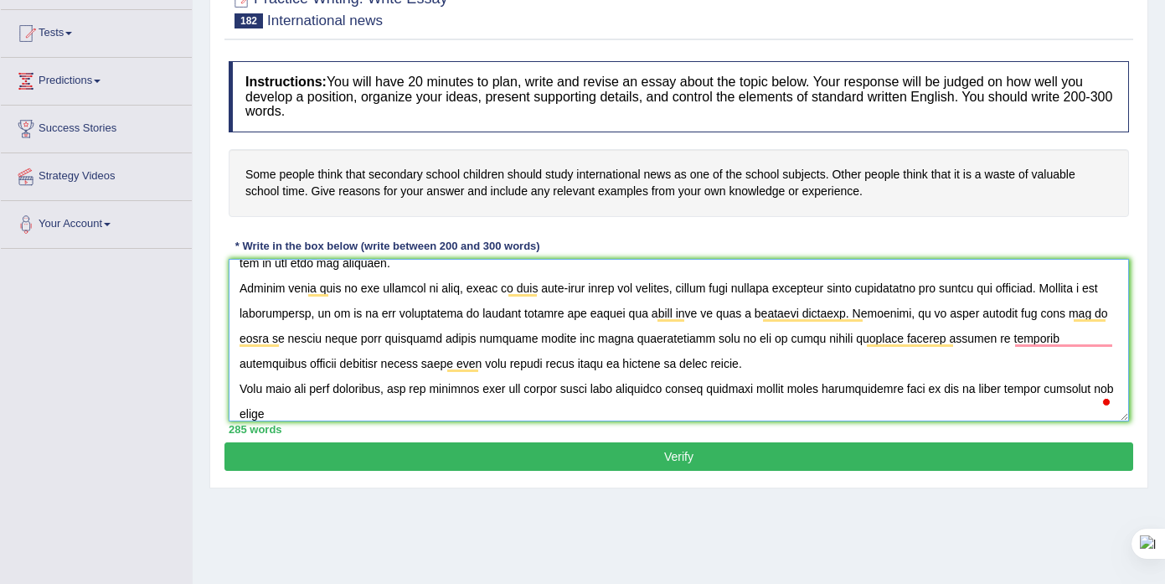
click at [301, 409] on textarea "To enrich screen reader interactions, please activate Accessibility in Grammarl…" at bounding box center [679, 340] width 900 height 162
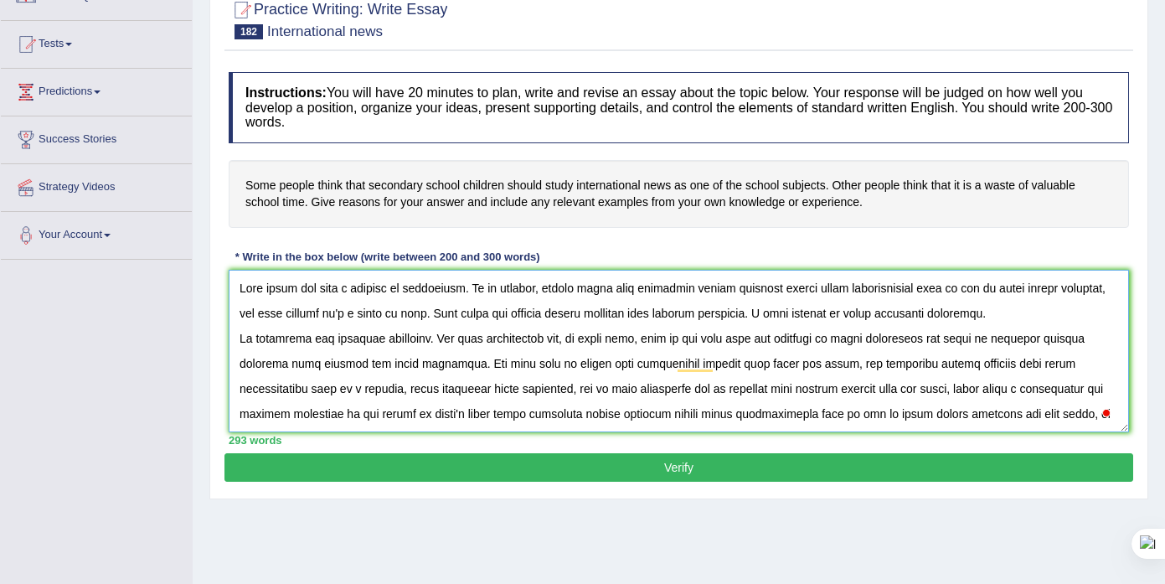
scroll to position [296, 0]
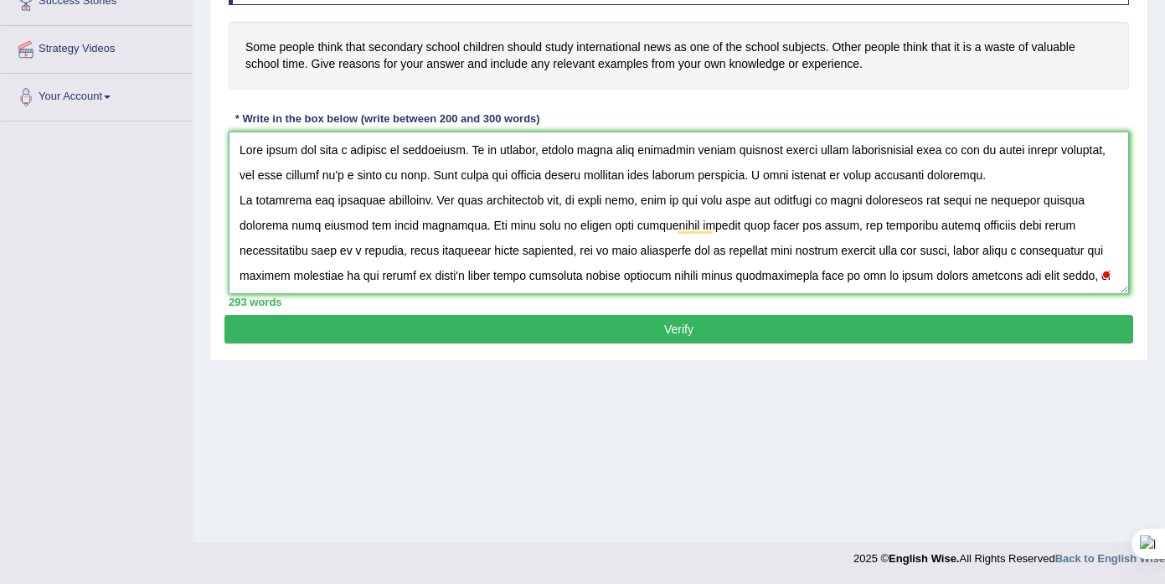
type textarea "This topic has been a subject of discussion. In my opinion, people think that s…"
click at [637, 336] on button "Verify" at bounding box center [678, 329] width 909 height 28
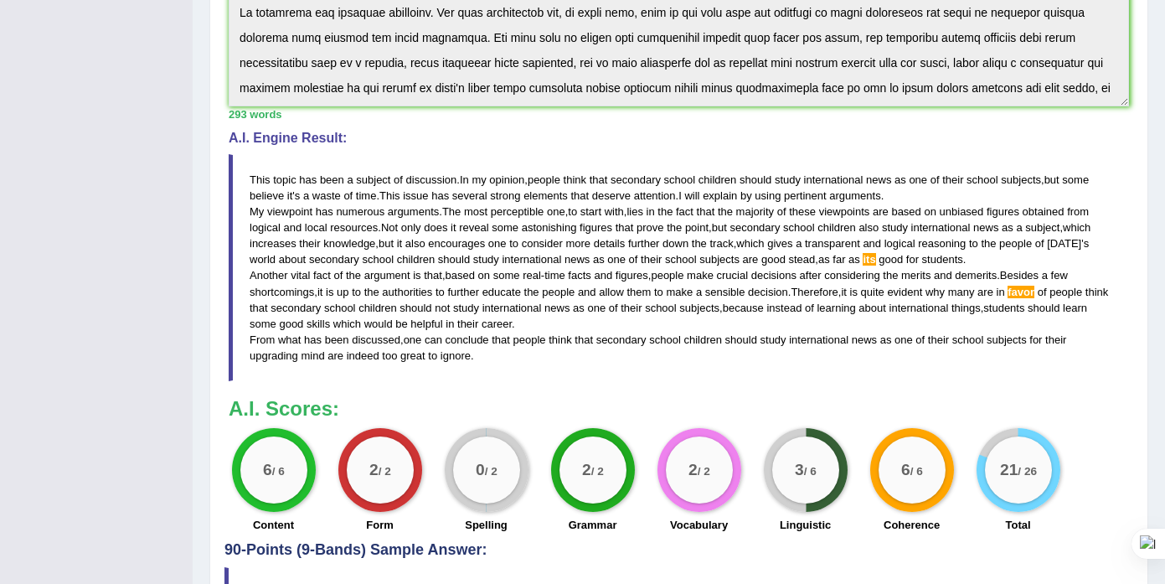
scroll to position [573, 0]
